Goal: Obtain resource: Download file/media

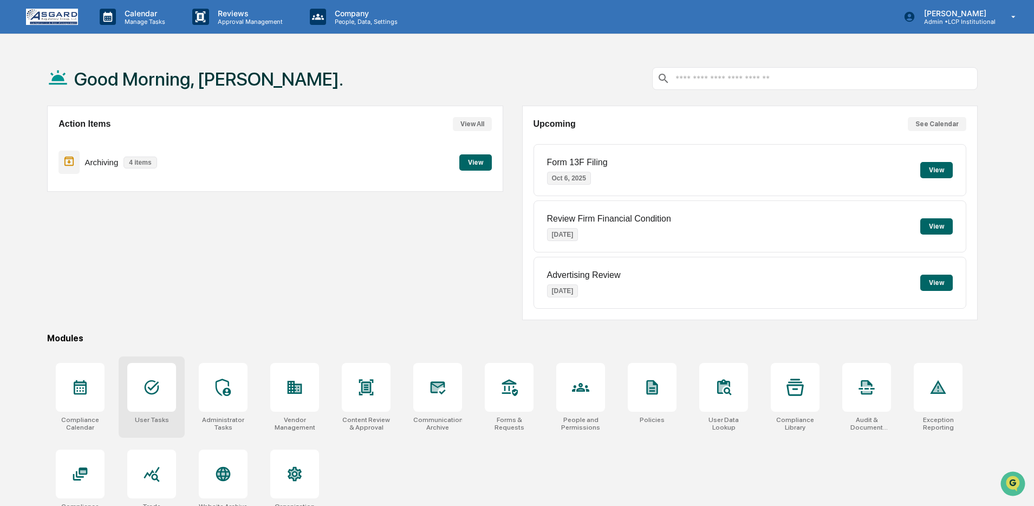
click at [170, 391] on div at bounding box center [151, 387] width 49 height 49
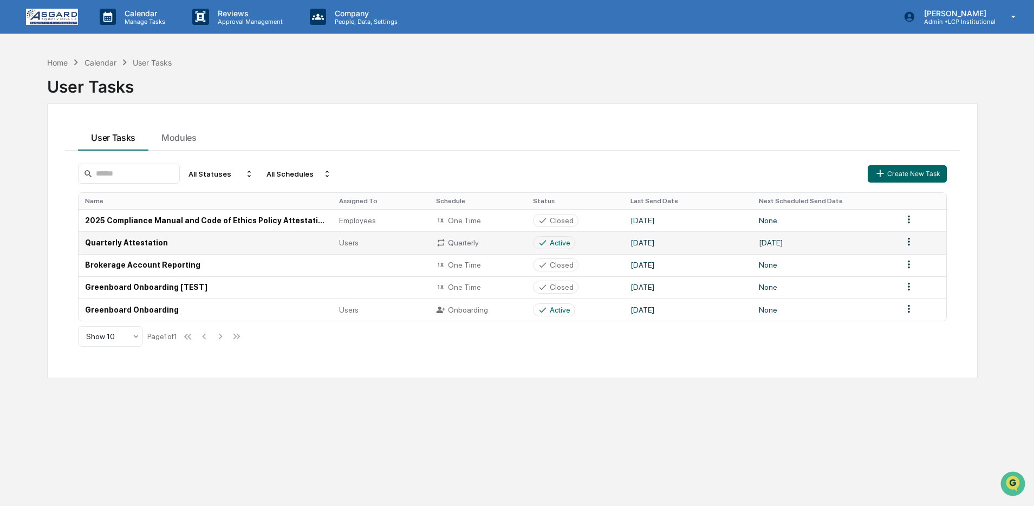
click at [230, 245] on td "Quarterly Attestation" at bounding box center [206, 242] width 254 height 22
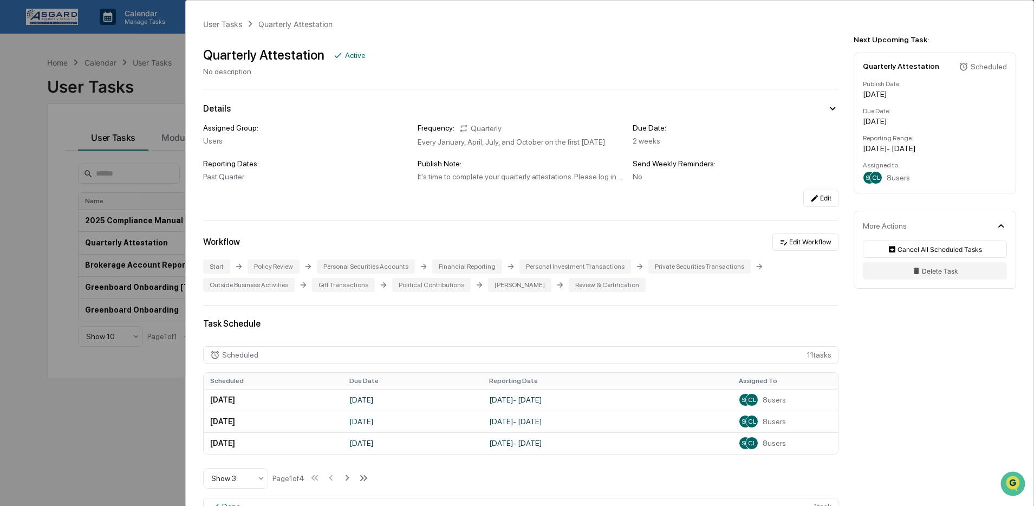
click at [157, 209] on div "User Tasks Quarterly Attestation Quarterly Attestation Active No description De…" at bounding box center [517, 253] width 1034 height 506
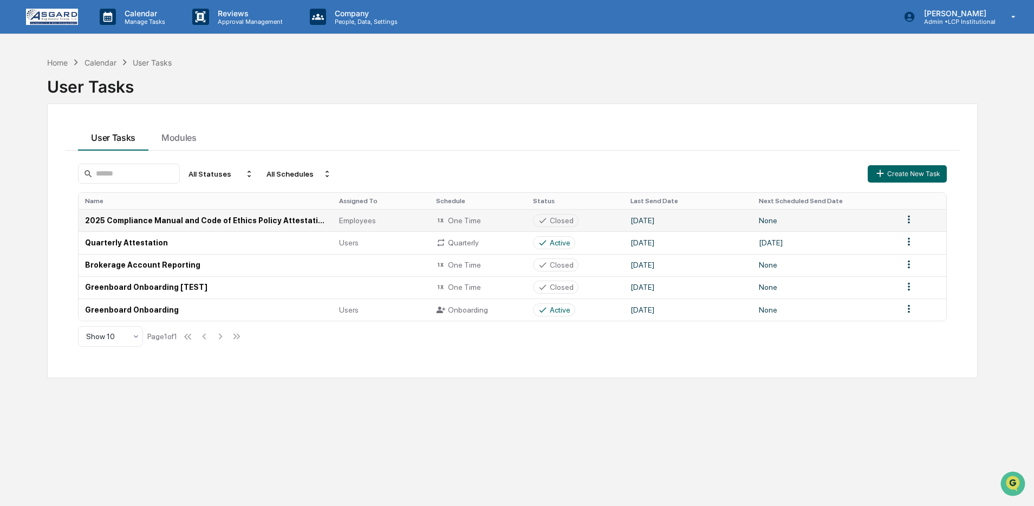
click at [230, 223] on td "2025 Compliance Manual and Code of Ethics Policy Attestation" at bounding box center [206, 220] width 254 height 22
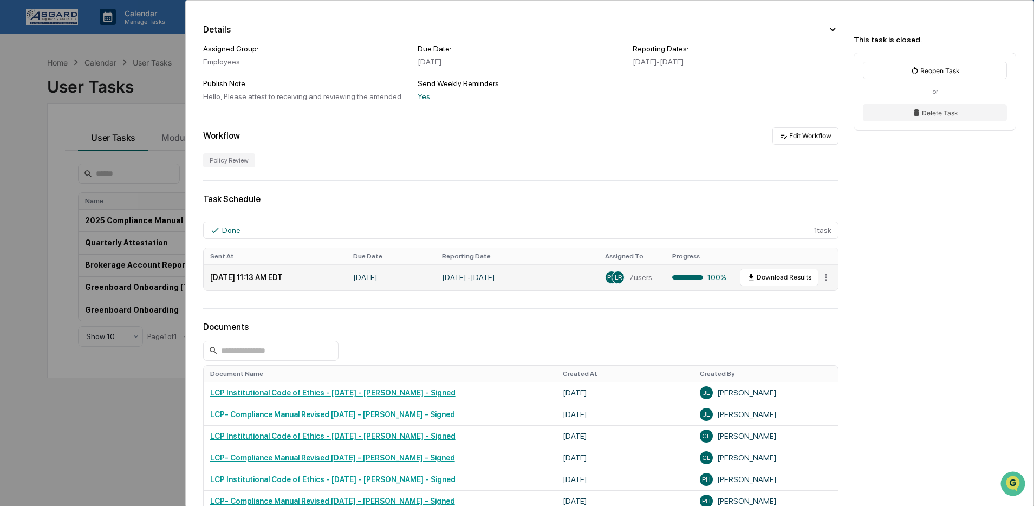
scroll to position [187, 0]
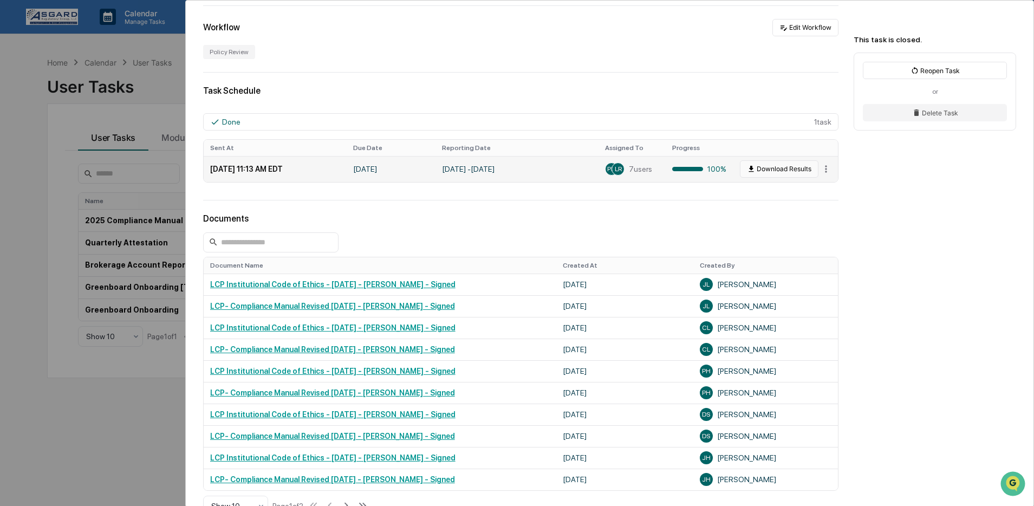
click at [775, 173] on button "Download Results" at bounding box center [779, 168] width 79 height 17
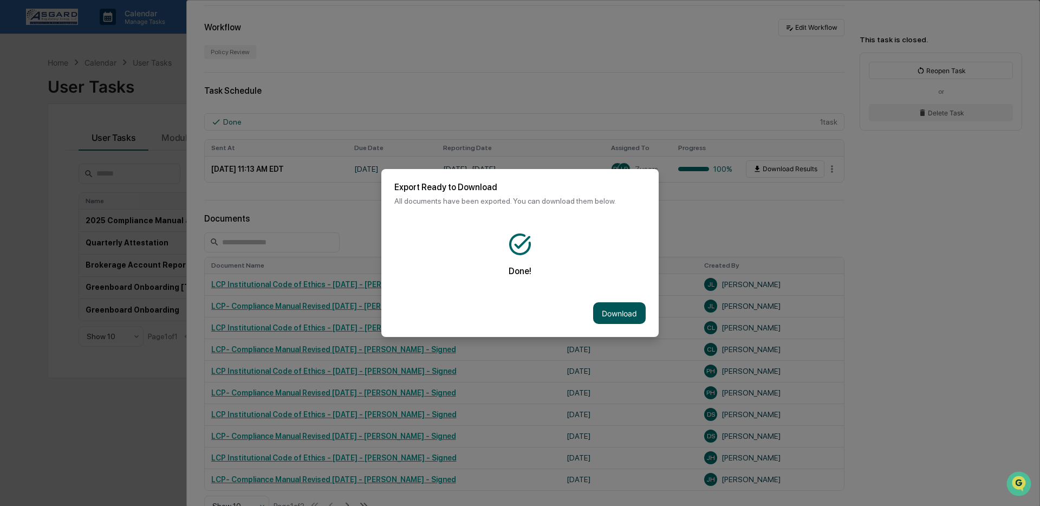
click at [612, 309] on button "Download" at bounding box center [619, 313] width 53 height 22
